Goal: Complete application form

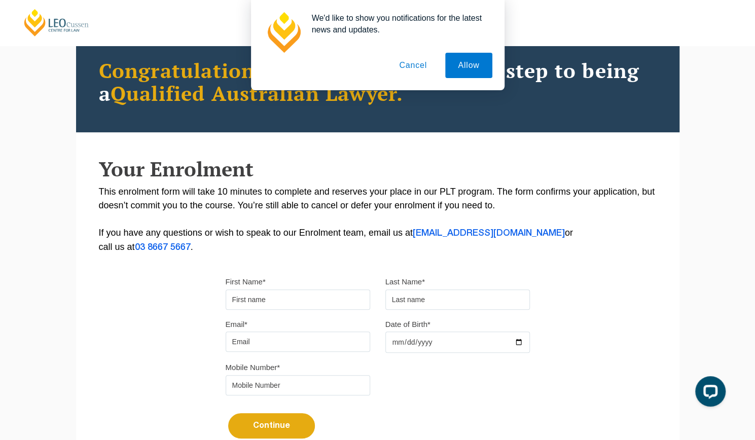
scroll to position [74, 0]
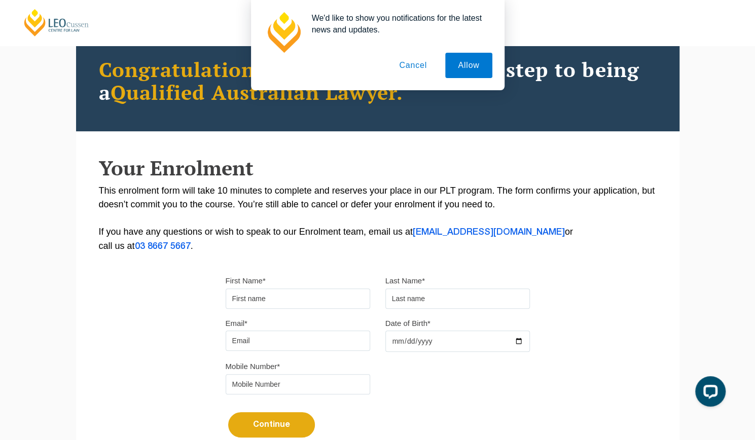
click at [416, 65] on button "Cancel" at bounding box center [412, 65] width 53 height 25
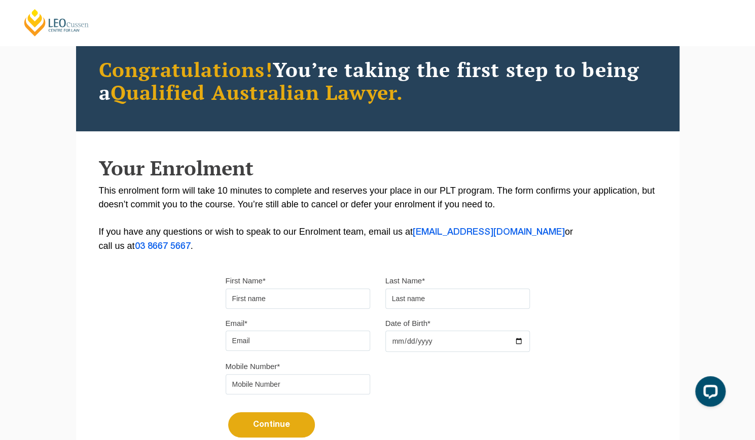
click at [264, 300] on input "First Name*" at bounding box center [298, 299] width 145 height 20
type input "Leiola"
click at [400, 300] on input "text" at bounding box center [457, 299] width 145 height 20
type input "Aholelei"
click at [283, 345] on input "Email*" at bounding box center [298, 341] width 145 height 20
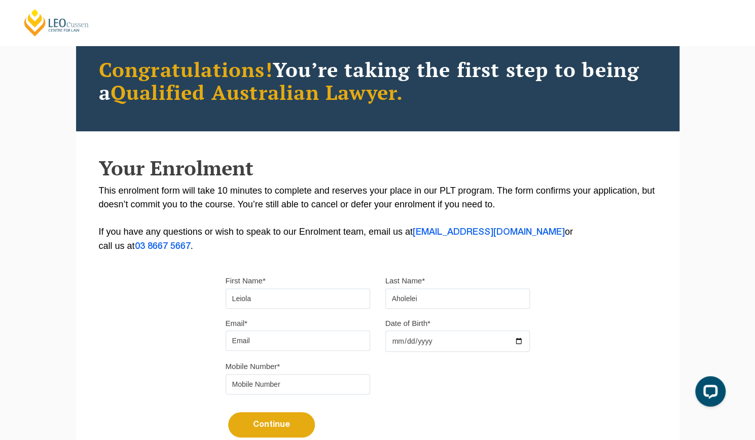
type input "[EMAIL_ADDRESS][DOMAIN_NAME]"
click at [412, 342] on input "Date of Birth*" at bounding box center [457, 341] width 145 height 21
click at [396, 342] on input "Date of Birth*" at bounding box center [457, 341] width 145 height 21
type input "[DATE]"
click at [343, 383] on input "tel" at bounding box center [298, 384] width 145 height 20
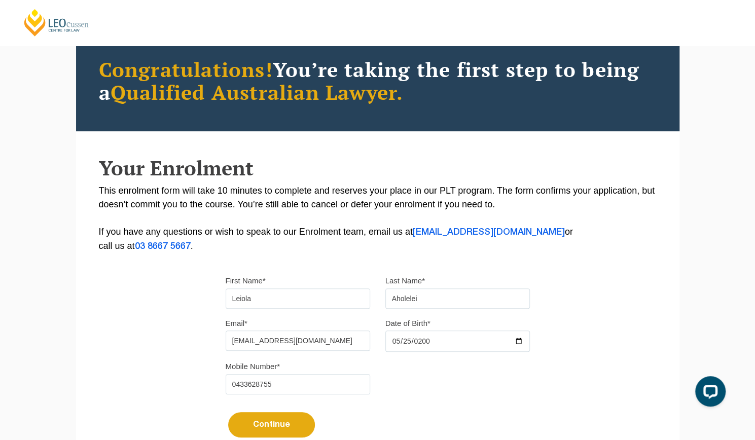
scroll to position [251, 0]
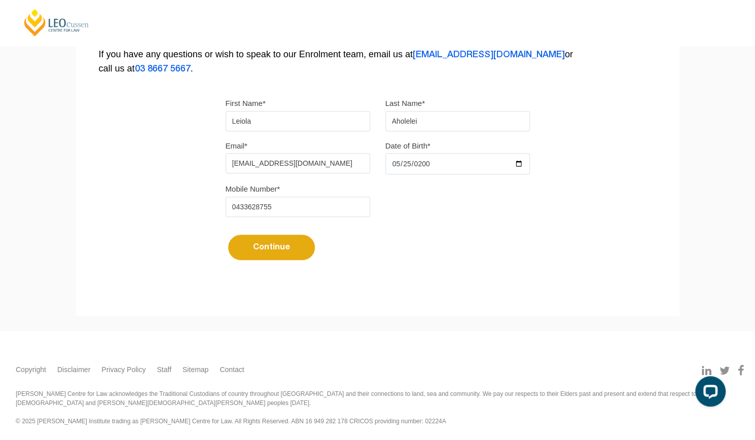
type input "0433628755"
click at [291, 244] on button "Continue" at bounding box center [271, 247] width 87 height 25
select select
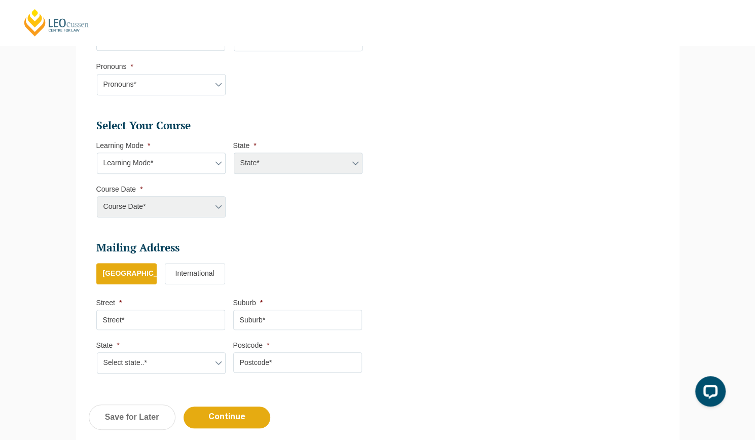
scroll to position [391, 0]
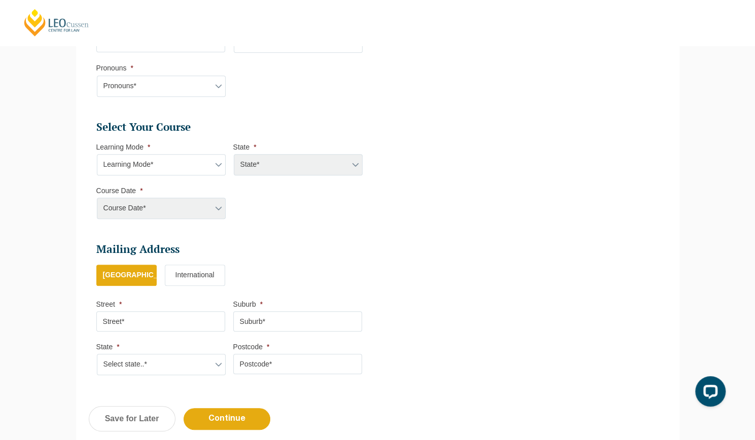
click at [217, 164] on select "Learning Mode* Online Full Time Learning Online Part Time Learning Blended Full…" at bounding box center [161, 164] width 129 height 21
select select "Onsite Full Time Learning"
click at [97, 154] on select "Learning Mode* Online Full Time Learning Online Part Time Learning Blended Full…" at bounding box center [161, 164] width 129 height 21
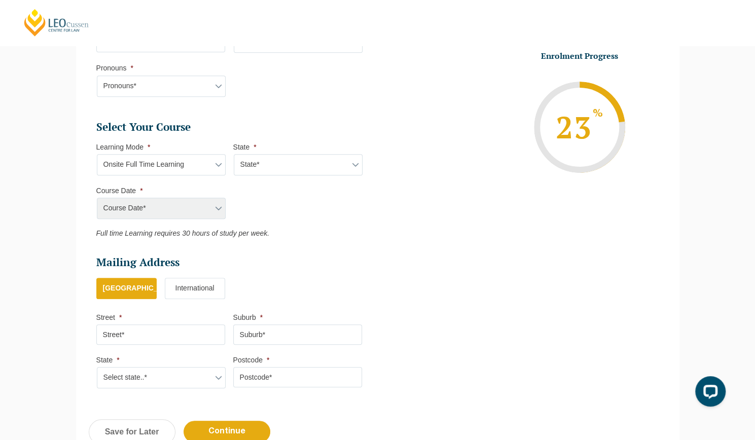
click at [311, 161] on select "State* [GEOGRAPHIC_DATA]" at bounding box center [298, 164] width 129 height 21
click at [270, 230] on p "Full time Learning requires 30 hours of study per week." at bounding box center [229, 234] width 266 height 8
click at [318, 164] on select "State* [GEOGRAPHIC_DATA]" at bounding box center [298, 164] width 129 height 21
select select "VIC"
click at [234, 154] on select "State* [GEOGRAPHIC_DATA]" at bounding box center [298, 164] width 129 height 21
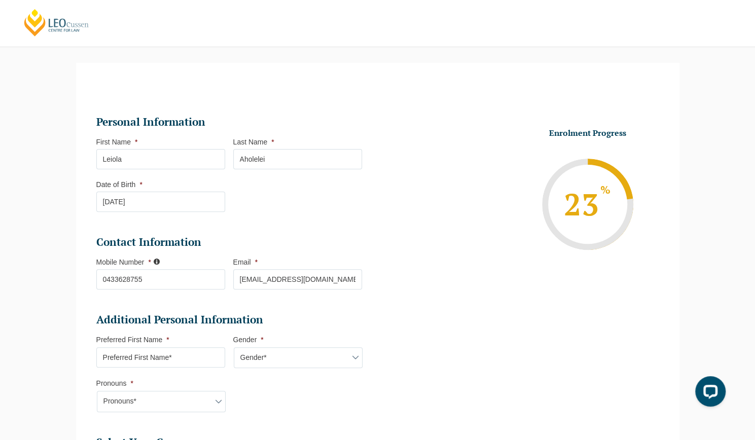
scroll to position [0, 0]
